Goal: Information Seeking & Learning: Compare options

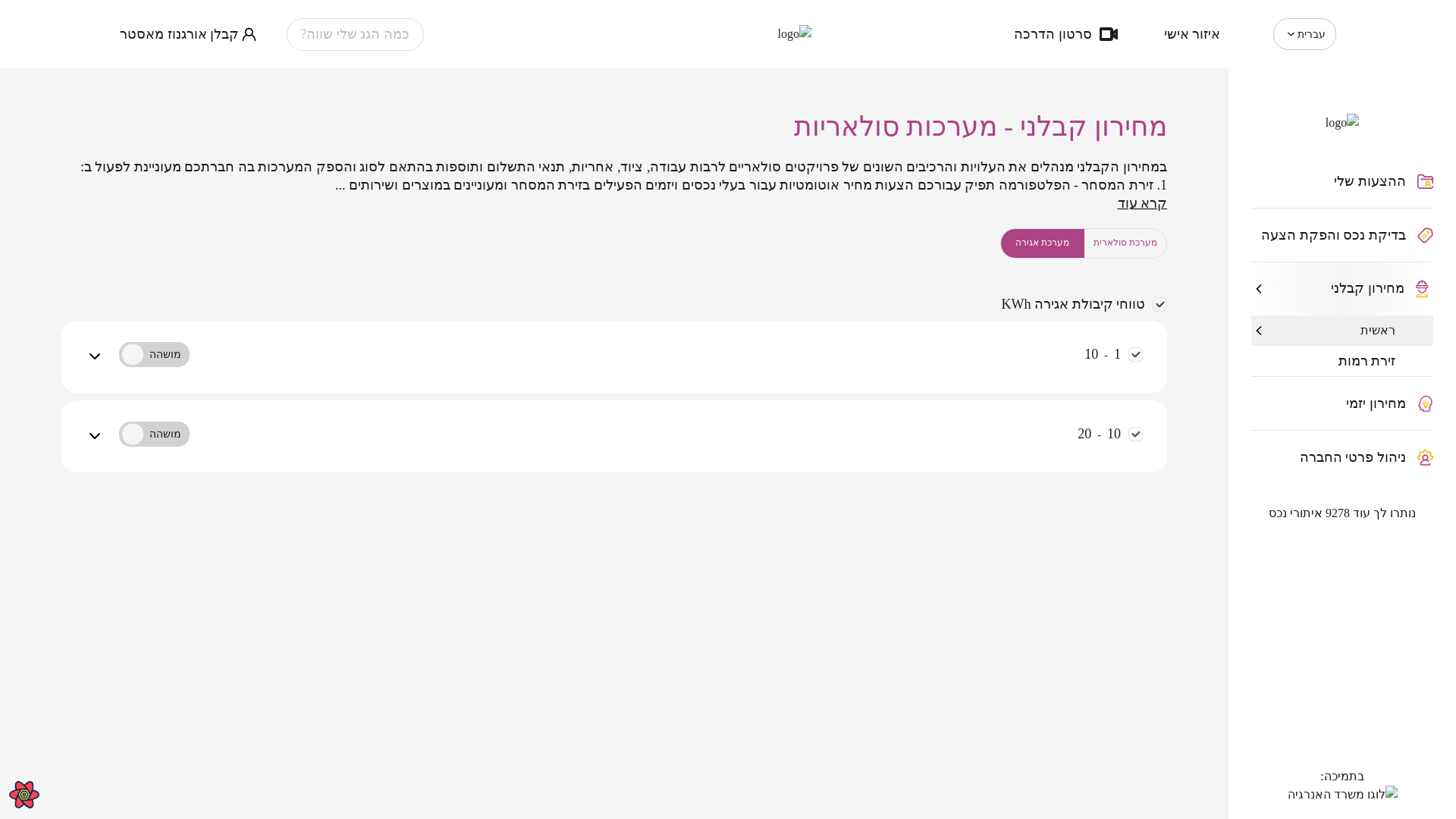
click at [1374, 369] on span "זירת רמות" at bounding box center [1367, 361] width 58 height 15
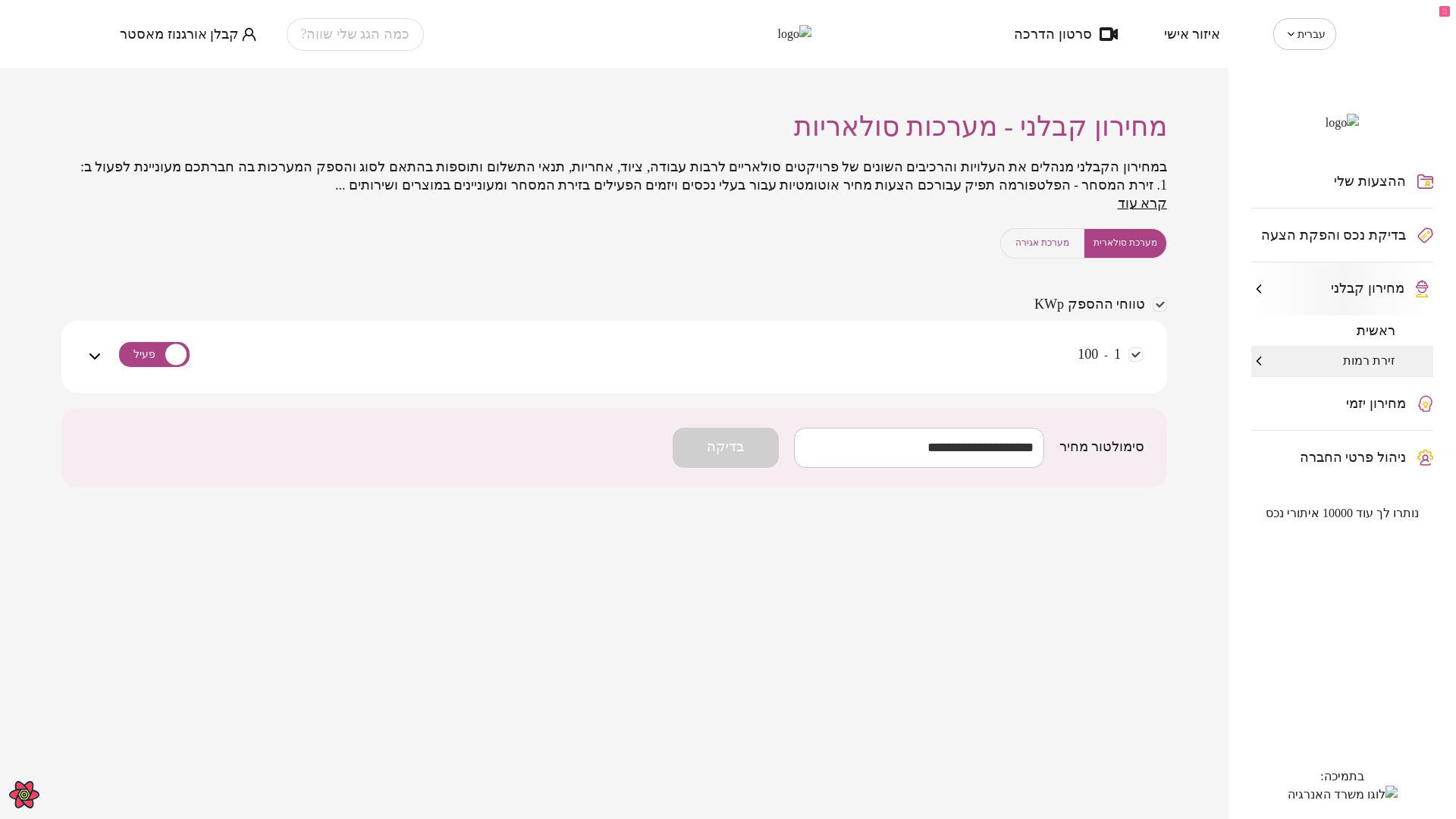
click at [1031, 250] on span "מערכת אגירה" at bounding box center [1042, 243] width 54 height 15
